Goal: Navigation & Orientation: Go to known website

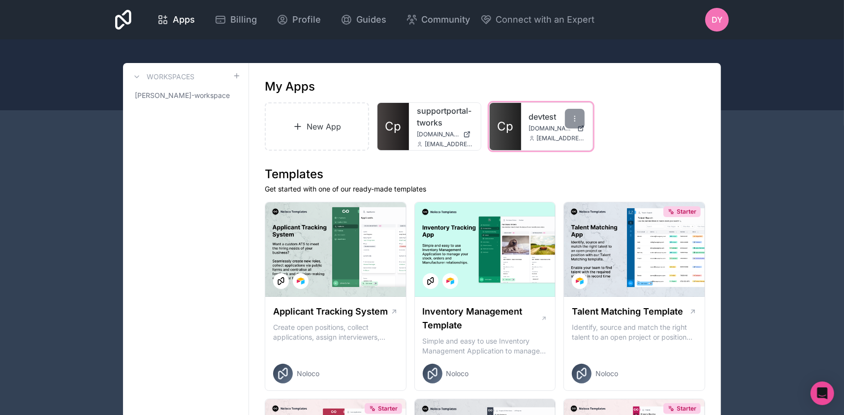
click at [509, 122] on span "Cp" at bounding box center [505, 127] width 16 height 16
click at [506, 120] on span "Cp" at bounding box center [505, 127] width 16 height 16
